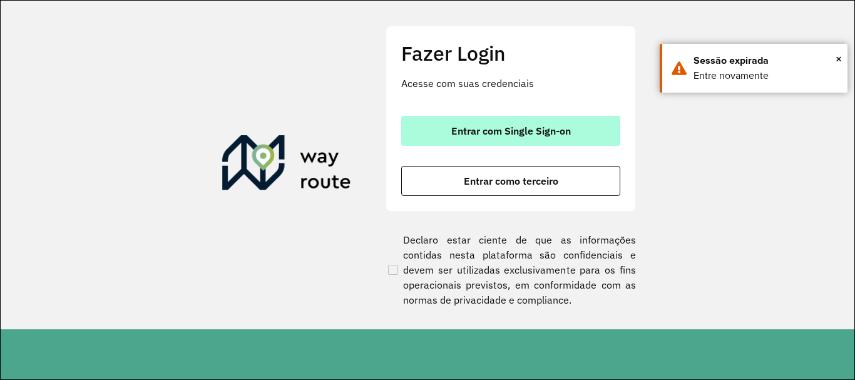
click at [499, 118] on button "Entrar com Single Sign-on" at bounding box center [510, 131] width 219 height 30
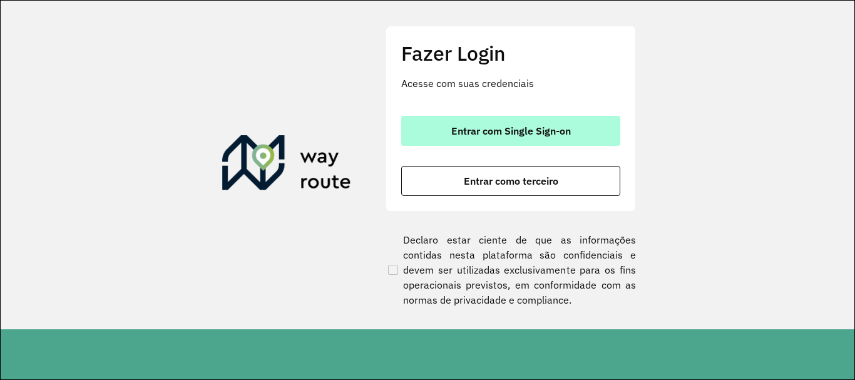
click at [516, 144] on button "Entrar com Single Sign-on" at bounding box center [510, 131] width 219 height 30
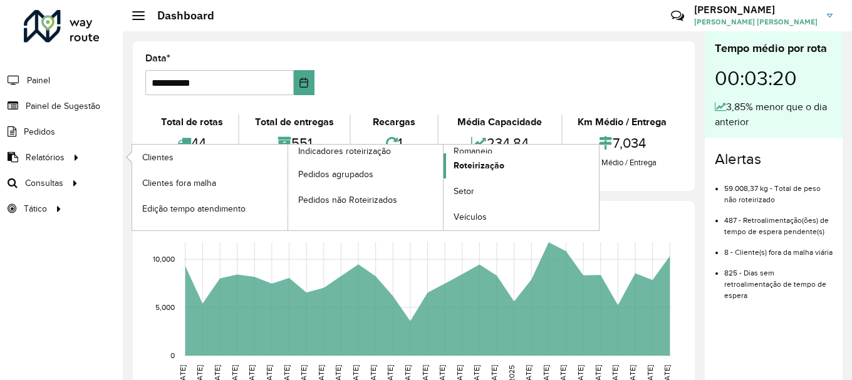
click at [495, 165] on span "Roteirização" at bounding box center [478, 165] width 51 height 13
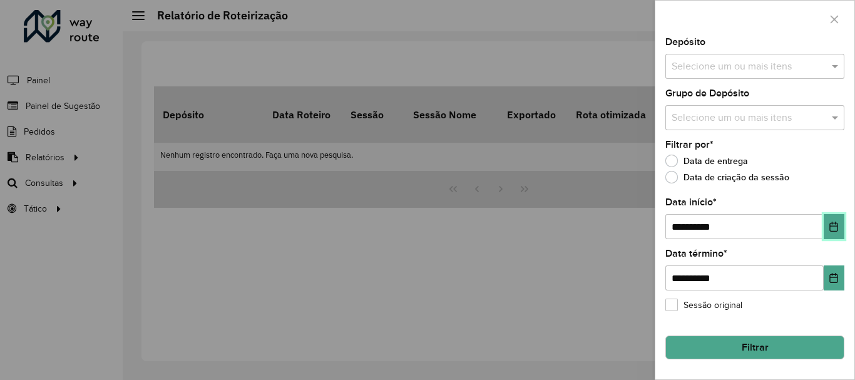
click at [834, 227] on icon "Choose Date" at bounding box center [834, 227] width 8 height 10
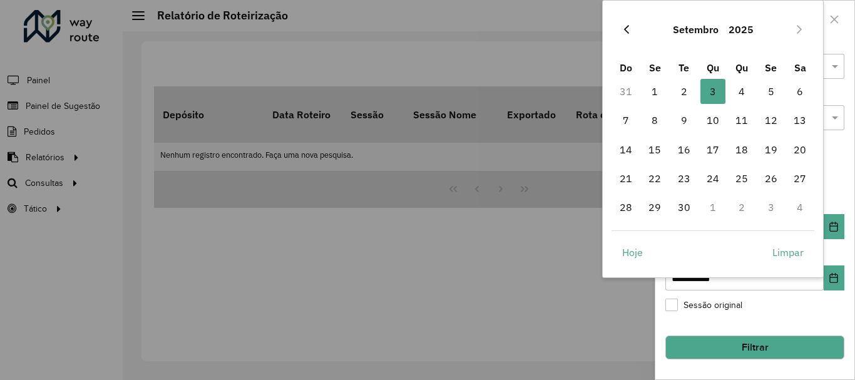
click at [632, 33] on button "Previous Month" at bounding box center [627, 29] width 20 height 20
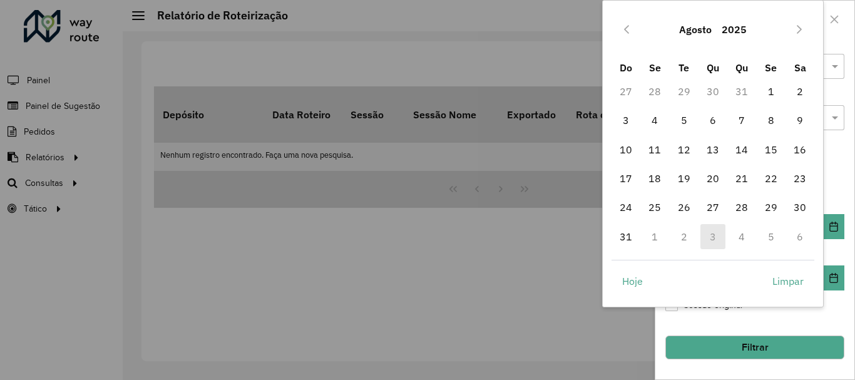
click at [632, 33] on button "Previous Month" at bounding box center [627, 29] width 20 height 20
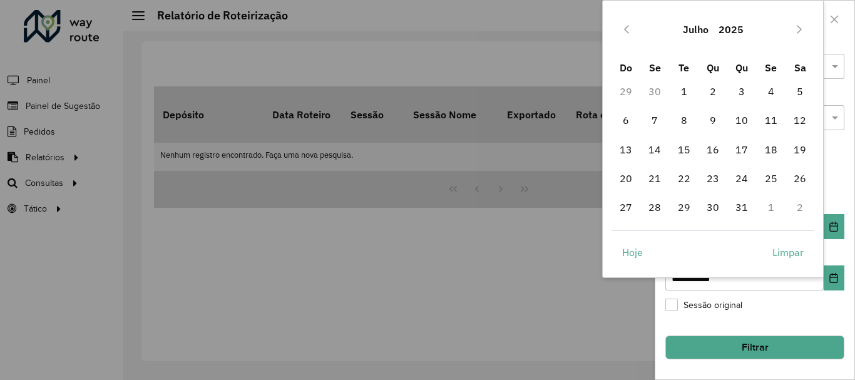
click at [632, 33] on button "Previous Month" at bounding box center [627, 29] width 20 height 20
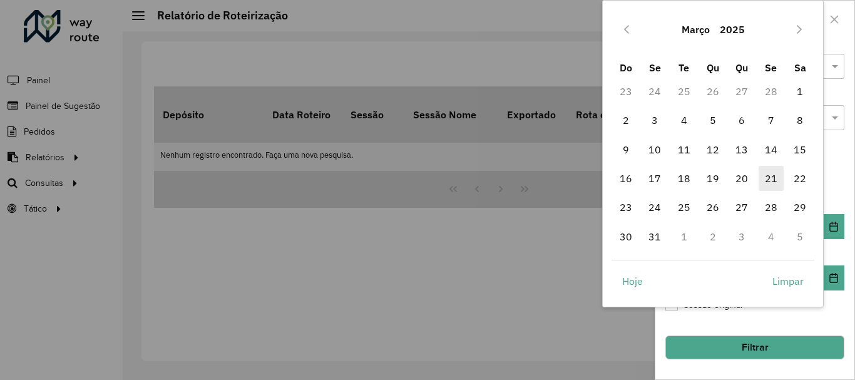
click at [774, 178] on span "21" at bounding box center [771, 178] width 25 height 25
type input "**********"
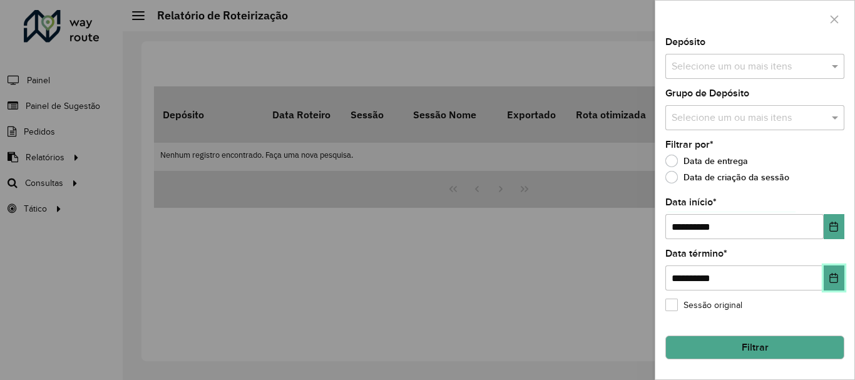
click at [838, 274] on icon "Choose Date" at bounding box center [834, 278] width 10 height 10
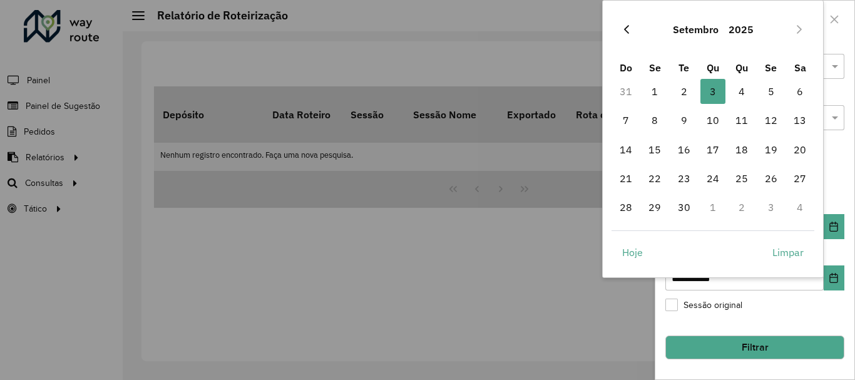
click at [629, 25] on icon "Previous Month" at bounding box center [627, 29] width 10 height 10
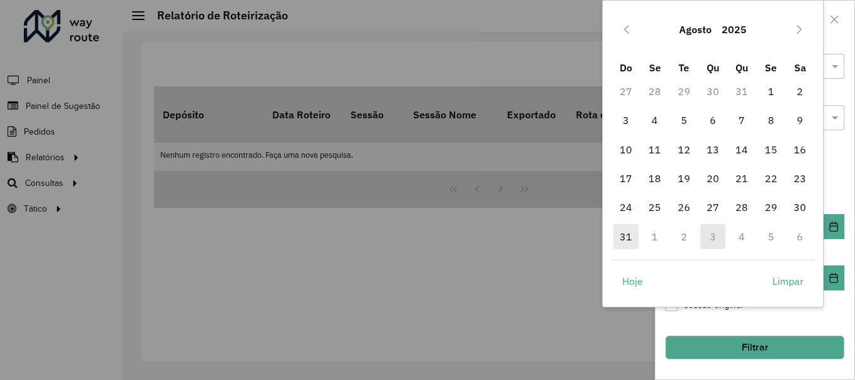
click at [629, 238] on span "31" at bounding box center [626, 236] width 25 height 25
type input "**********"
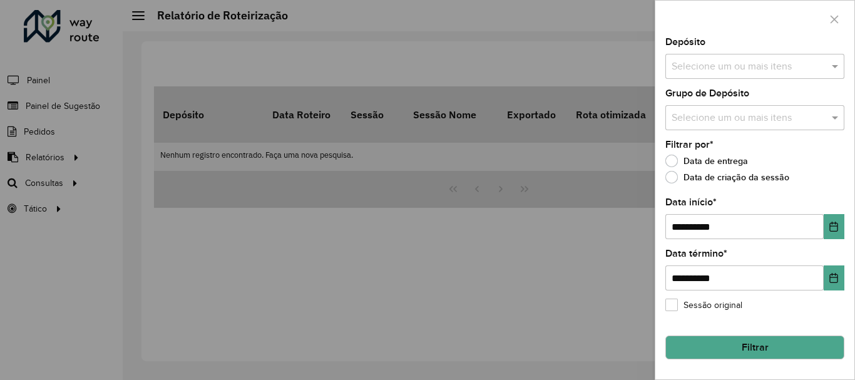
click at [776, 190] on div "**********" at bounding box center [755, 209] width 199 height 342
click at [742, 70] on input "text" at bounding box center [749, 66] width 160 height 15
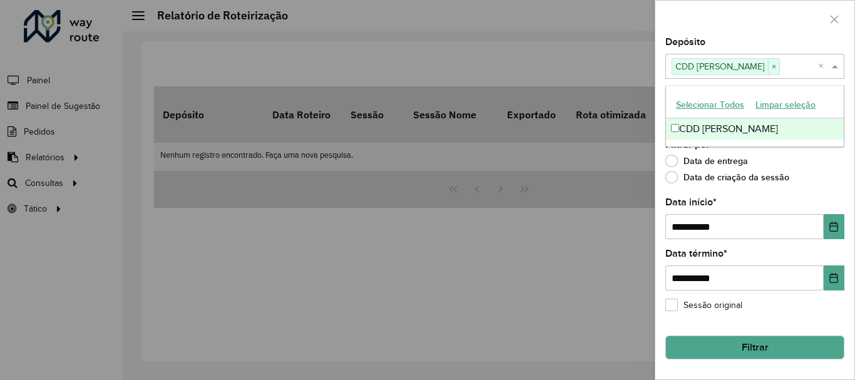
click at [721, 7] on div at bounding box center [755, 19] width 199 height 37
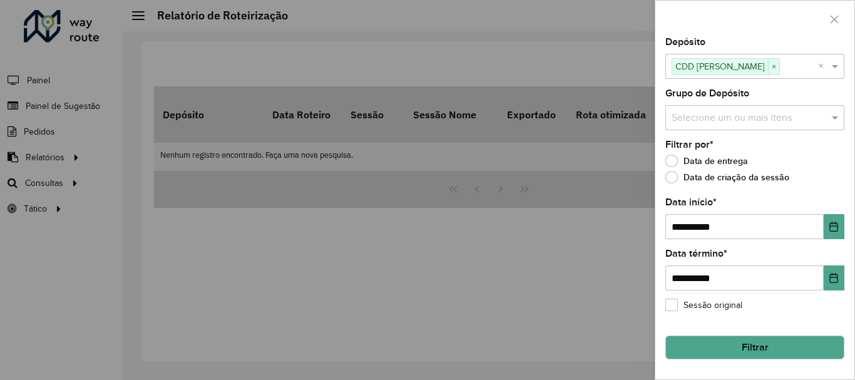
click at [703, 113] on input "text" at bounding box center [749, 118] width 160 height 15
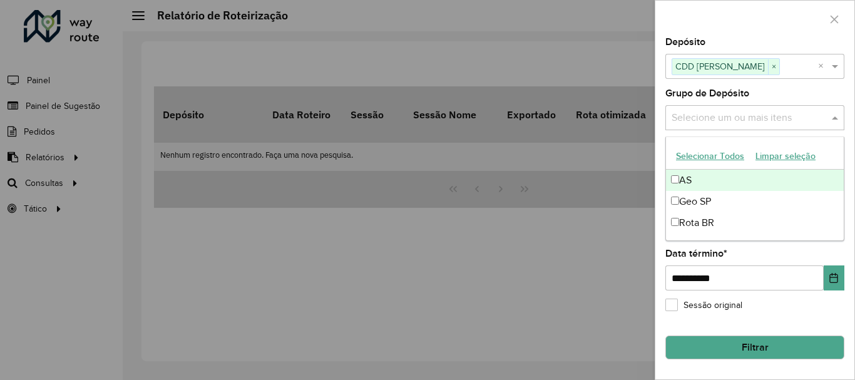
click at [698, 158] on button "Selecionar Todos" at bounding box center [711, 156] width 80 height 19
click at [706, 13] on div at bounding box center [755, 19] width 199 height 37
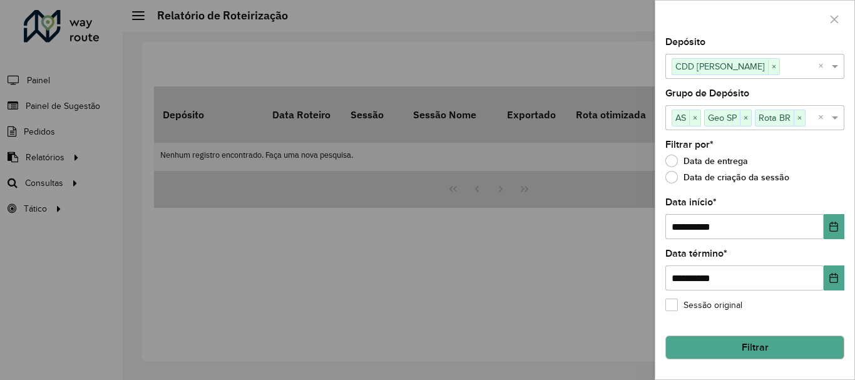
click at [736, 345] on button "Filtrar" at bounding box center [755, 348] width 179 height 24
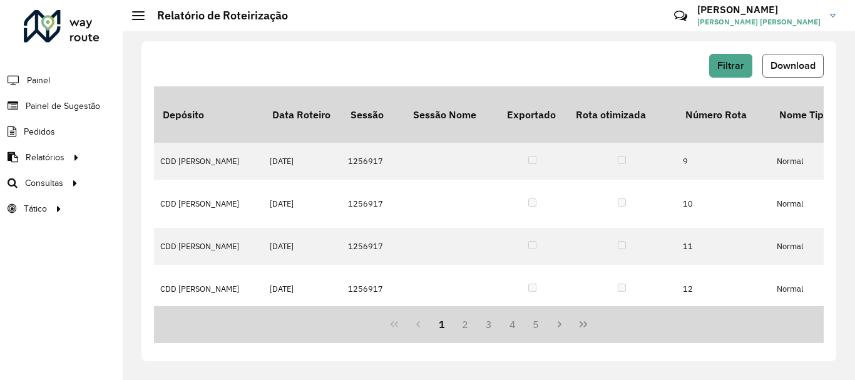
click at [792, 74] on button "Download" at bounding box center [793, 66] width 61 height 24
